Goal: Task Accomplishment & Management: Use online tool/utility

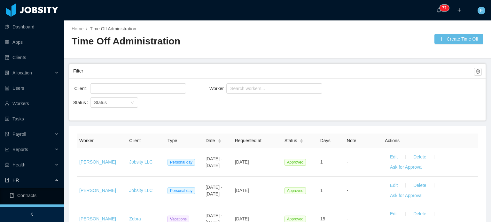
scroll to position [42, 0]
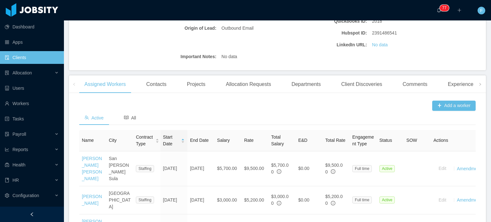
scroll to position [141, 0]
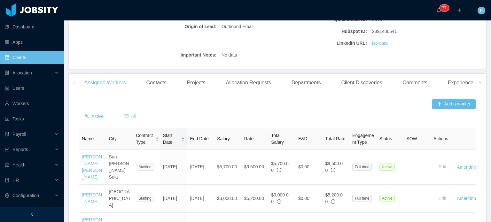
click at [135, 114] on span "All" at bounding box center [130, 116] width 12 height 5
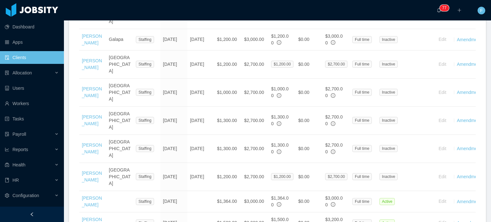
scroll to position [639, 0]
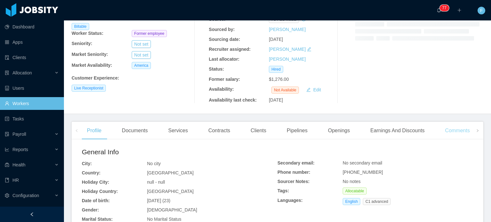
scroll to position [56, 0]
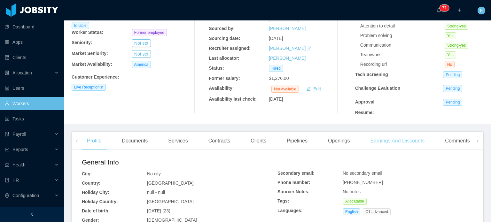
click at [395, 142] on div "Earnings And Discounts" at bounding box center [397, 141] width 65 height 18
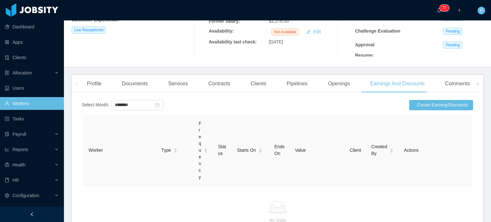
scroll to position [114, 0]
click at [433, 107] on button "Create Earning/Discounts" at bounding box center [441, 105] width 64 height 10
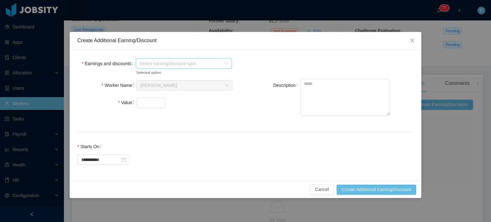
click at [225, 64] on icon "icon: down" at bounding box center [226, 64] width 4 height 4
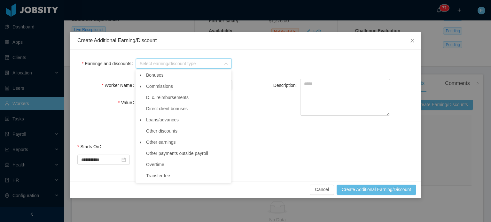
click at [140, 76] on icon "icon: caret-down" at bounding box center [140, 75] width 3 height 3
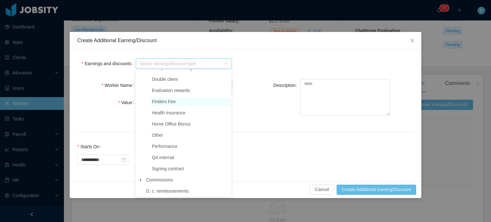
scroll to position [30, 0]
click at [157, 148] on span "Performance" at bounding box center [165, 145] width 26 height 5
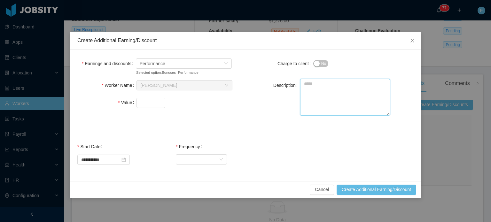
click at [315, 86] on textarea "Description" at bounding box center [345, 97] width 90 height 37
type textarea "*"
type textarea "**********"
click at [148, 102] on input "Value" at bounding box center [151, 103] width 28 height 10
type input "***"
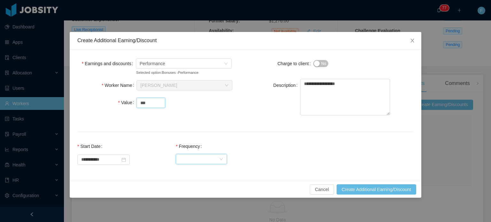
click at [202, 157] on div "Select Frequency" at bounding box center [199, 160] width 39 height 10
click at [200, 172] on li "One Time" at bounding box center [207, 172] width 51 height 10
click at [350, 189] on button "Create Additional Earning/Discount" at bounding box center [377, 190] width 80 height 10
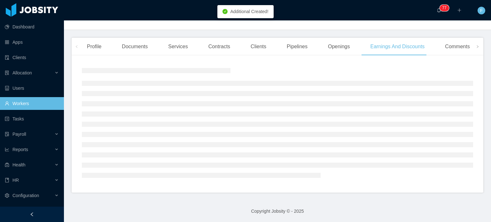
scroll to position [114, 0]
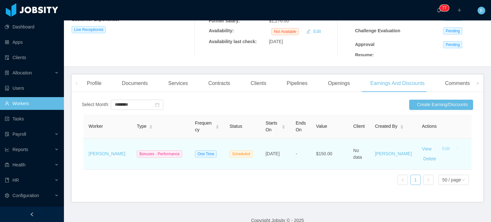
click at [438, 151] on button "Edit" at bounding box center [446, 149] width 18 height 10
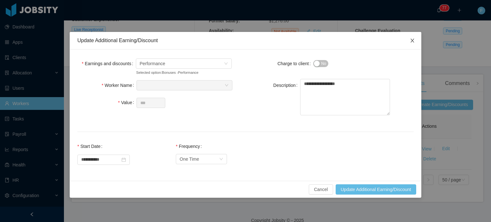
click at [413, 42] on icon "icon: close" at bounding box center [412, 40] width 5 height 5
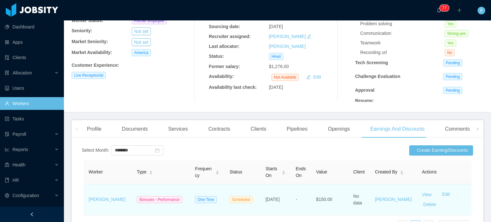
scroll to position [67, 0]
